Goal: Find specific page/section: Find specific page/section

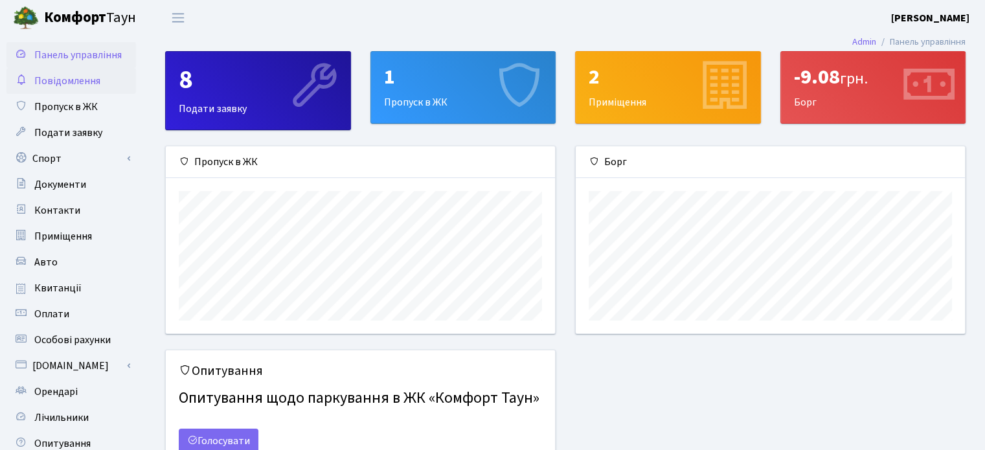
click at [82, 80] on span "Повідомлення" at bounding box center [67, 81] width 66 height 14
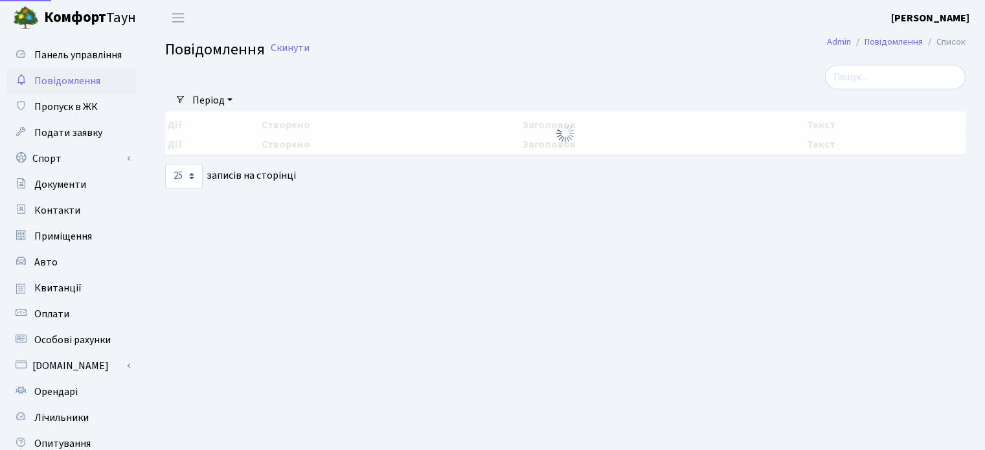
select select "25"
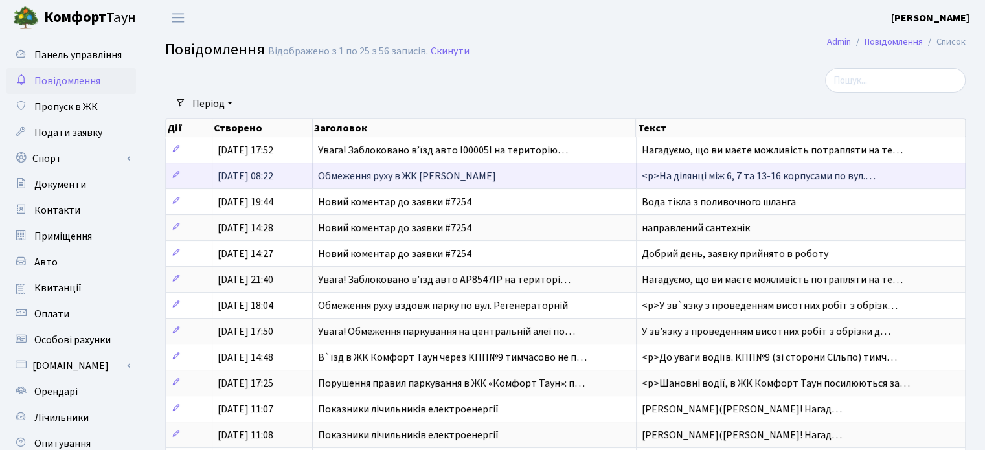
click at [832, 172] on span "<p>На ділянці між 6, 7 та 13-16 корпусами по вул.…" at bounding box center [759, 176] width 234 height 14
drag, startPoint x: 832, startPoint y: 173, endPoint x: 187, endPoint y: 172, distance: 644.6
click at [187, 172] on td at bounding box center [189, 176] width 47 height 26
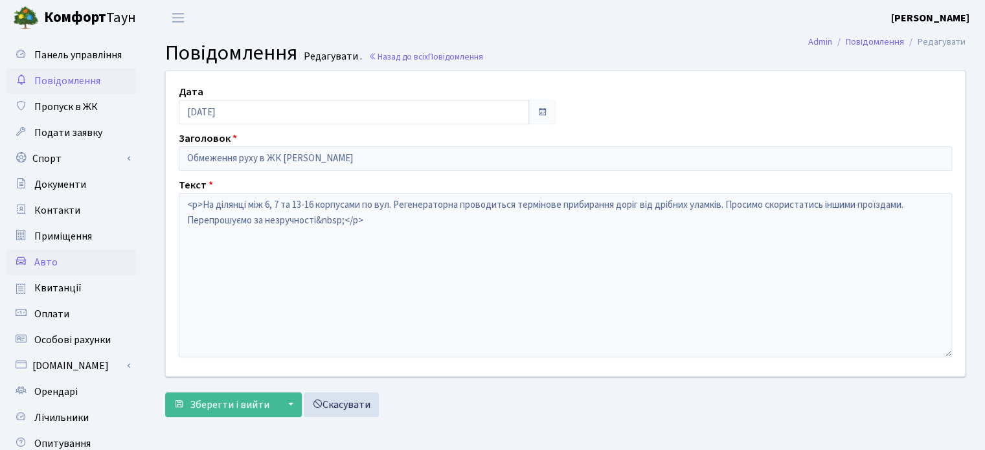
click at [60, 268] on link "Авто" at bounding box center [71, 262] width 130 height 26
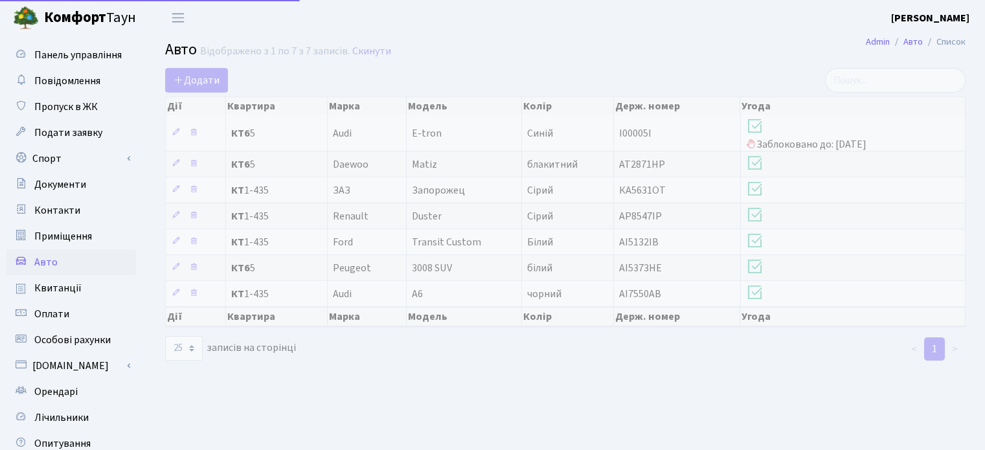
select select "25"
